Goal: Information Seeking & Learning: Learn about a topic

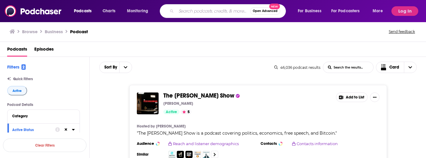
click at [188, 12] on input "Search podcasts, credits, & more..." at bounding box center [213, 11] width 74 height 10
type input "bloomberg tech disruptors"
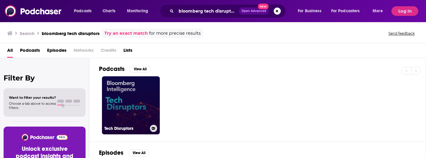
click at [132, 102] on link "Tech Disruptors" at bounding box center [131, 105] width 58 height 58
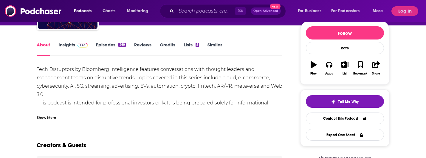
scroll to position [63, 0]
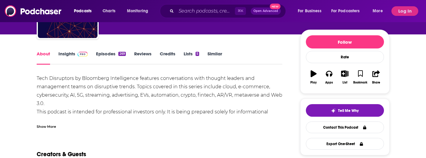
click at [67, 53] on link "Insights" at bounding box center [73, 58] width 30 height 14
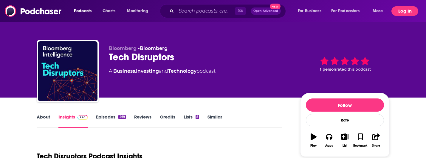
click at [405, 13] on button "Log In" at bounding box center [405, 11] width 27 height 10
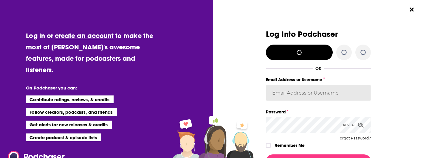
type input "[EMAIL_ADDRESS][DOMAIN_NAME]"
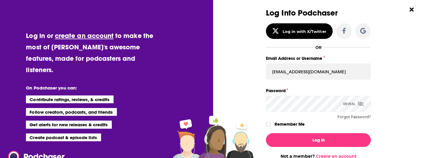
scroll to position [31, 0]
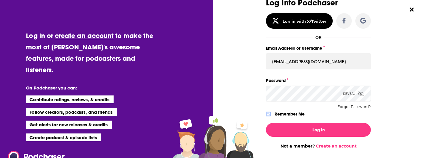
click at [269, 114] on icon "Dialog" at bounding box center [269, 114] width 4 height 4
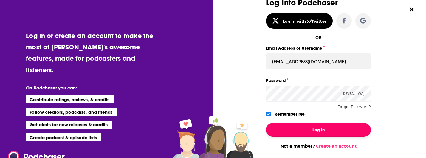
click at [300, 130] on button "Log In" at bounding box center [318, 130] width 105 height 14
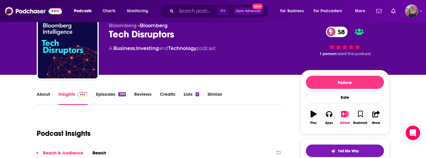
scroll to position [20, 0]
